Goal: Information Seeking & Learning: Check status

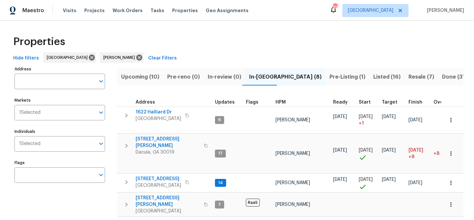
click at [330, 75] on span "Pre-Listing (1)" at bounding box center [348, 76] width 36 height 9
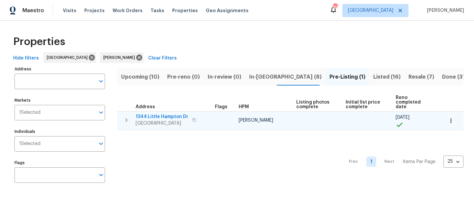
click at [176, 114] on span "1344 Little Hampton Dr" at bounding box center [162, 117] width 53 height 7
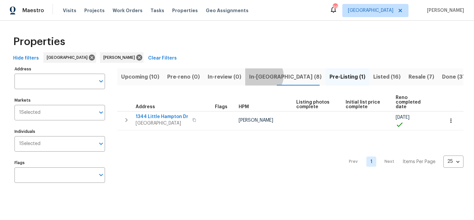
click at [260, 76] on span "In-reno (8)" at bounding box center [285, 76] width 72 height 9
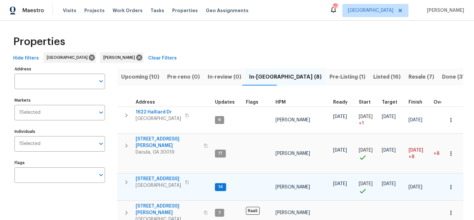
click at [156, 176] on span "550 Wayside Dr" at bounding box center [158, 179] width 45 height 7
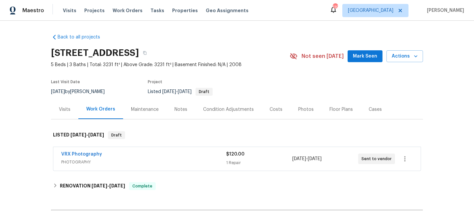
click at [362, 55] on span "Mark Seen" at bounding box center [365, 56] width 24 height 8
click at [303, 113] on div "Photos" at bounding box center [306, 109] width 31 height 19
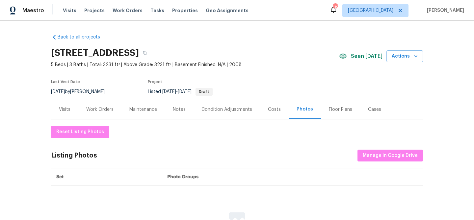
scroll to position [75, 0]
click at [147, 53] on icon "button" at bounding box center [145, 53] width 4 height 4
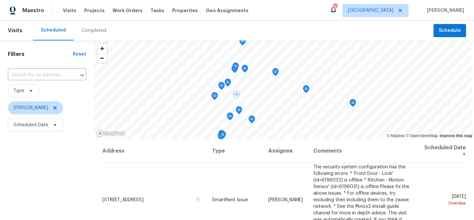
scroll to position [100, 0]
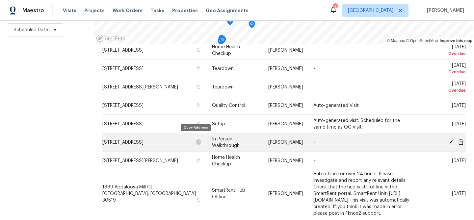
click at [197, 139] on button "button" at bounding box center [199, 142] width 6 height 6
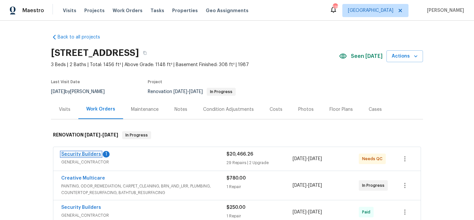
click at [87, 154] on link "Security Builders" at bounding box center [81, 154] width 40 height 5
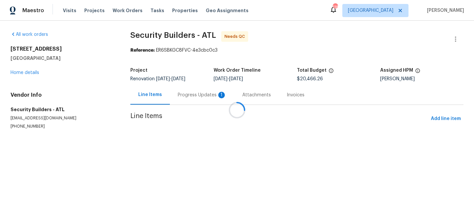
click at [184, 92] on div at bounding box center [237, 110] width 474 height 220
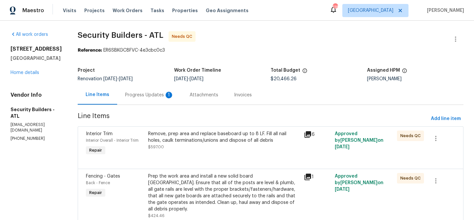
click at [166, 97] on div "Progress Updates 1" at bounding box center [149, 95] width 49 height 7
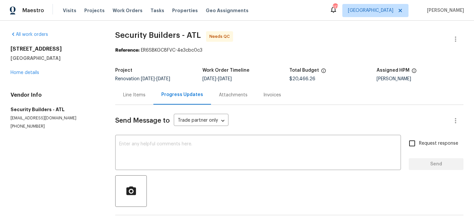
click at [133, 94] on div "Line Items" at bounding box center [134, 95] width 22 height 7
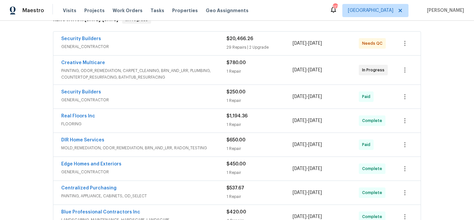
scroll to position [114, 0]
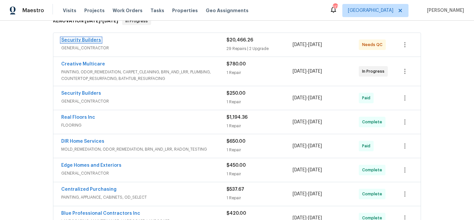
click at [87, 39] on link "Security Builders" at bounding box center [81, 40] width 40 height 5
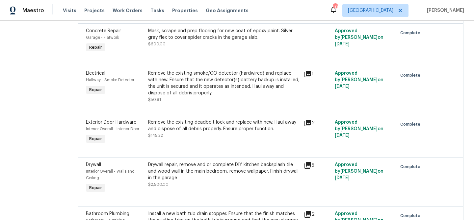
scroll to position [488, 0]
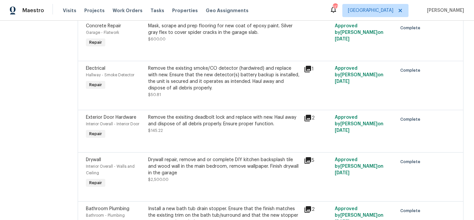
click at [310, 115] on icon at bounding box center [308, 118] width 7 height 7
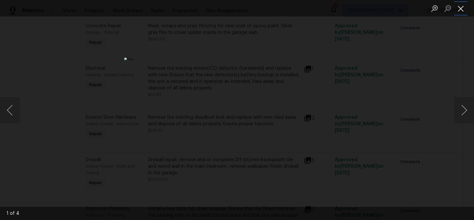
click at [459, 7] on button "Close lightbox" at bounding box center [461, 9] width 13 height 12
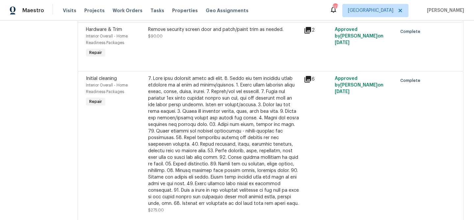
scroll to position [1568, 0]
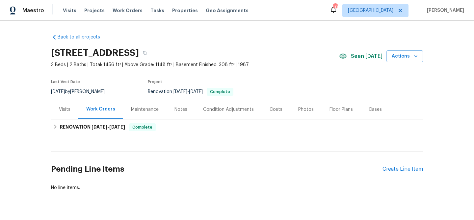
scroll to position [16, 0]
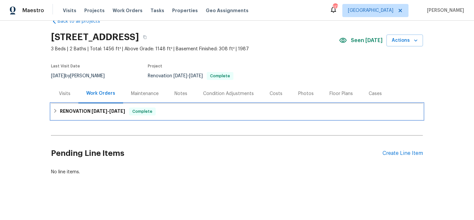
click at [89, 108] on h6 "RENOVATION 9/26/25 - 10/14/25" at bounding box center [92, 112] width 65 height 8
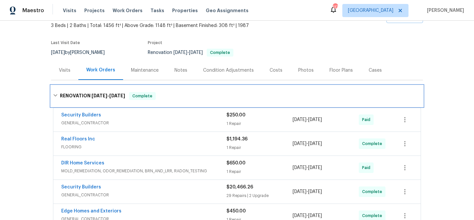
scroll to position [0, 0]
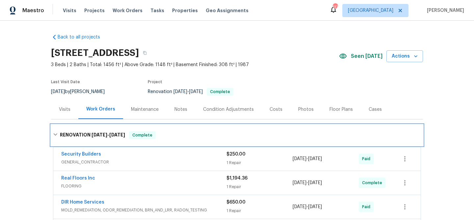
click at [168, 129] on div "RENOVATION 9/26/25 - 10/14/25 Complete" at bounding box center [237, 135] width 372 height 21
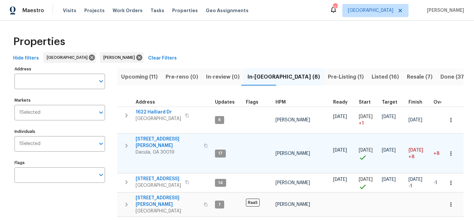
scroll to position [63, 0]
